Goal: Check status: Check status

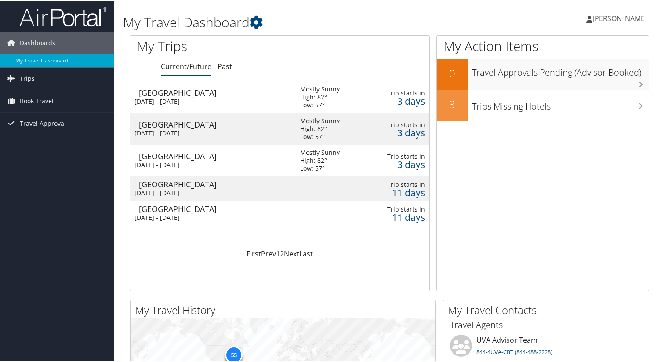
click at [187, 125] on div "[GEOGRAPHIC_DATA]" at bounding box center [215, 124] width 152 height 8
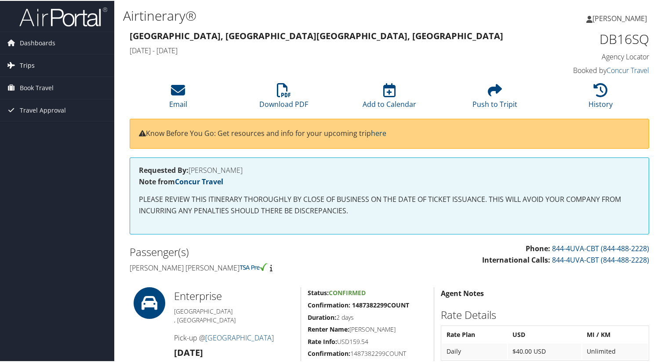
click at [28, 61] on span "Trips" at bounding box center [27, 65] width 15 height 22
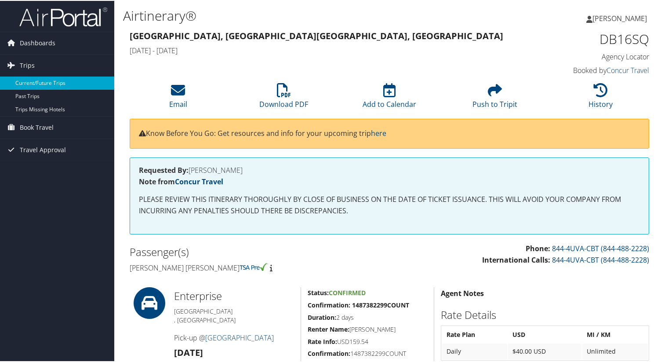
click at [33, 81] on link "Current/Future Trips" at bounding box center [57, 82] width 114 height 13
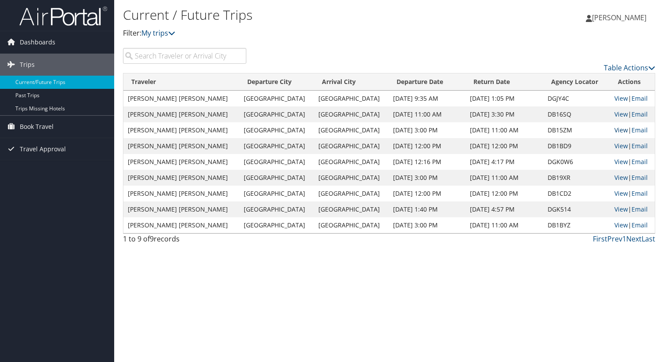
click at [615, 130] on link "View" at bounding box center [622, 130] width 14 height 8
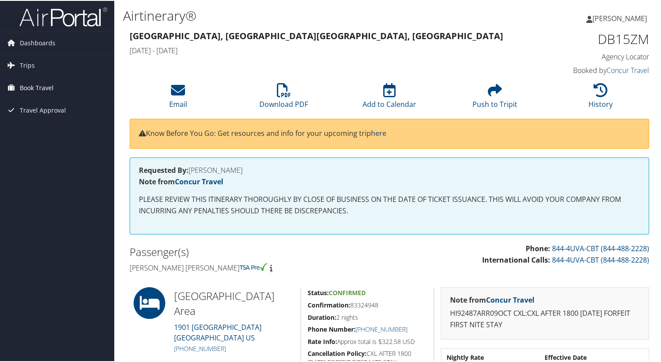
click at [47, 85] on span "Book Travel" at bounding box center [37, 87] width 34 height 22
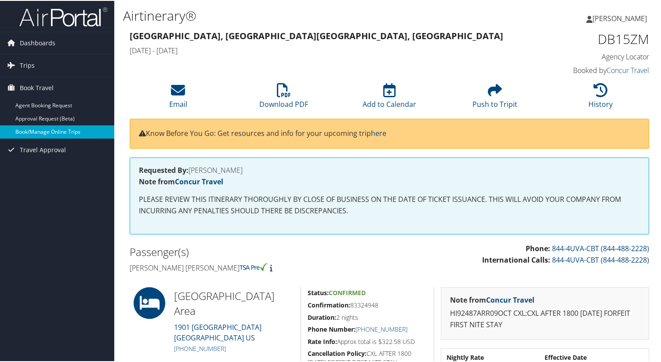
click at [64, 132] on link "Book/Manage Online Trips" at bounding box center [57, 130] width 114 height 13
